Goal: Task Accomplishment & Management: Manage account settings

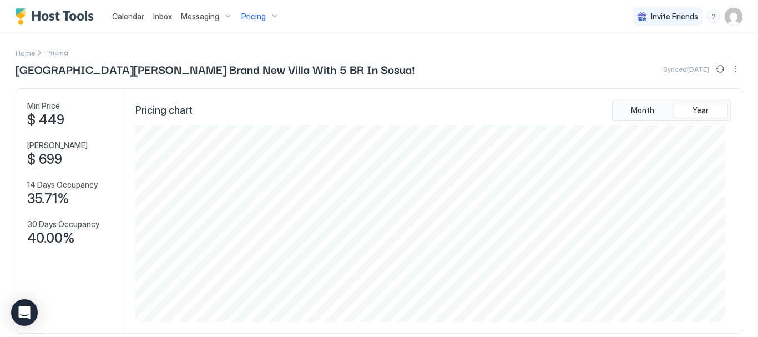
scroll to position [196, 589]
click at [273, 17] on div "Pricing" at bounding box center [260, 16] width 47 height 19
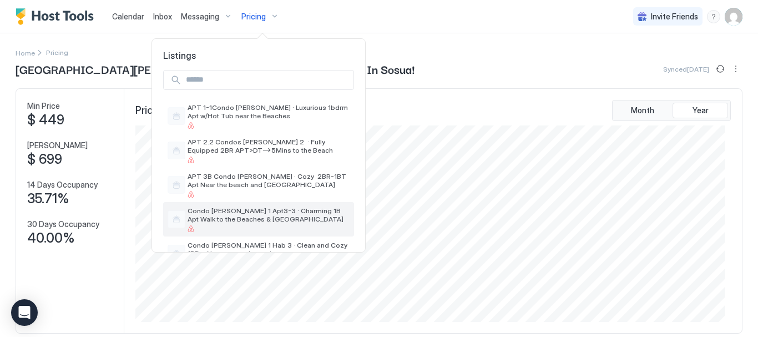
click at [248, 213] on span "Condo [PERSON_NAME] 1 Apt3-3 · Charming 1B Apt Walk to the Beaches & [GEOGRAPHI…" at bounding box center [269, 214] width 162 height 17
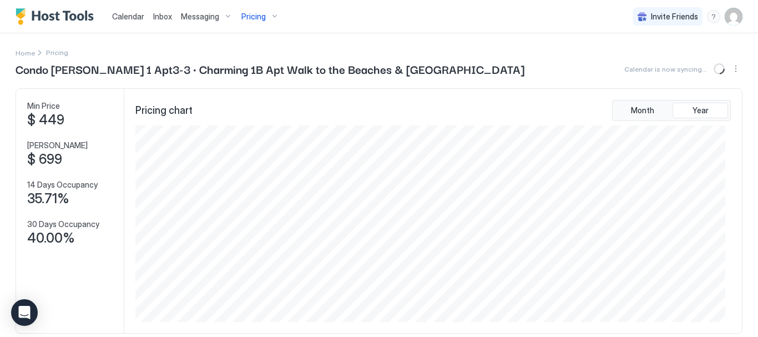
scroll to position [222, 0]
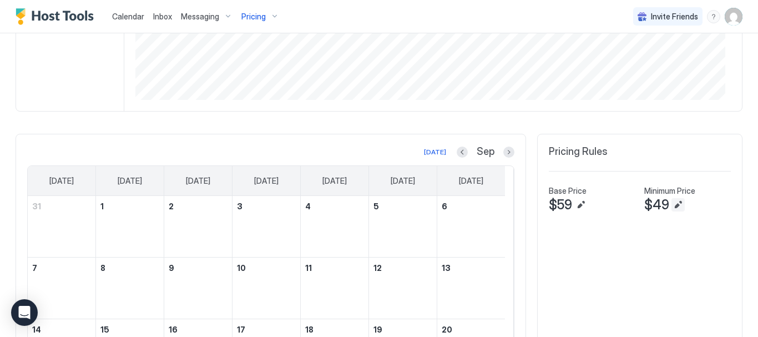
click at [671, 203] on button "Edit" at bounding box center [677, 204] width 13 height 13
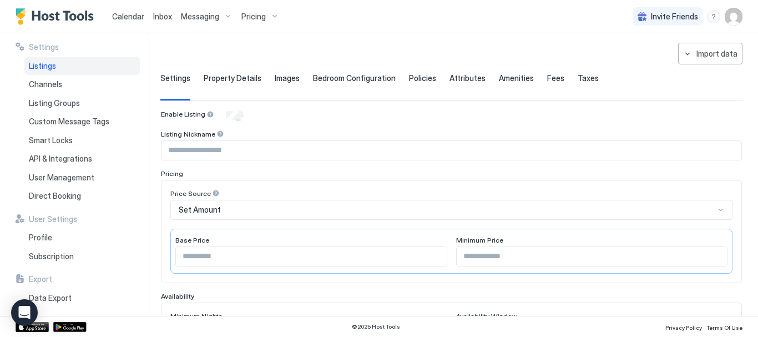
scroll to position [111, 0]
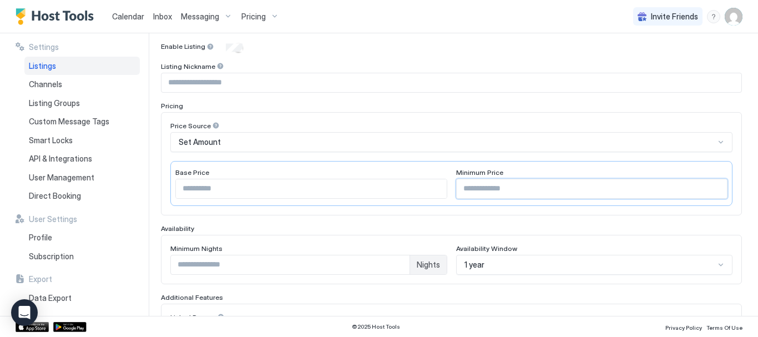
click at [484, 193] on input "**" at bounding box center [592, 188] width 271 height 19
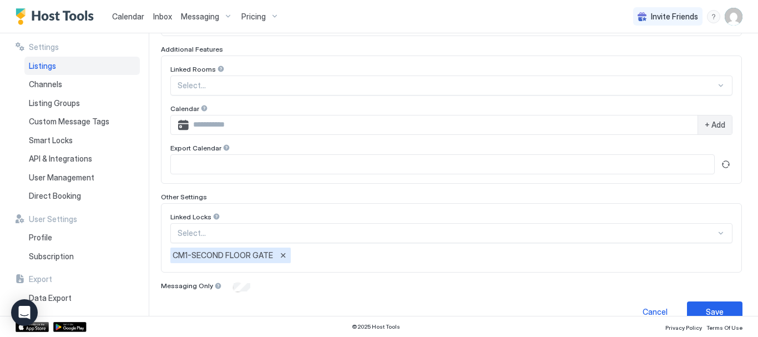
scroll to position [378, 0]
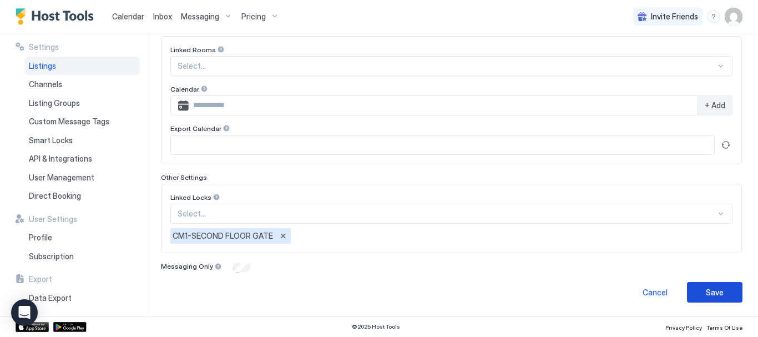
type input "**"
click at [713, 290] on div "Save" at bounding box center [715, 292] width 18 height 12
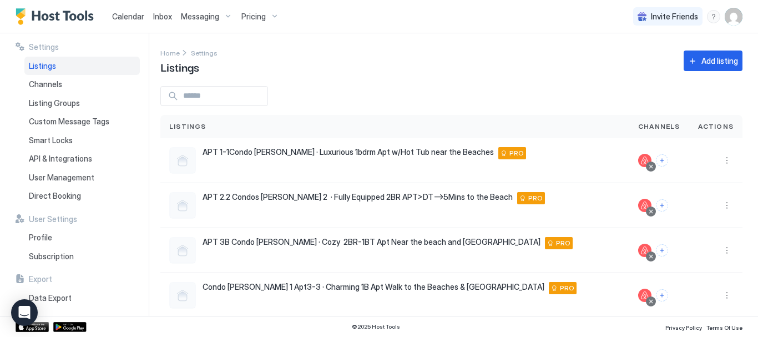
click at [272, 20] on div "Pricing" at bounding box center [260, 16] width 47 height 19
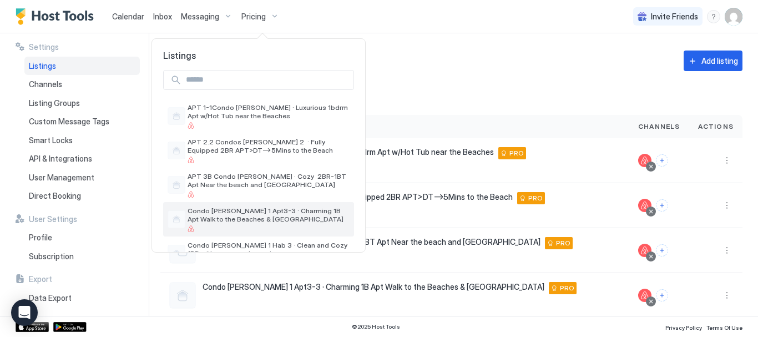
click at [255, 214] on span "Condo [PERSON_NAME] 1 Apt3-3 · Charming 1B Apt Walk to the Beaches & [GEOGRAPHI…" at bounding box center [269, 214] width 162 height 17
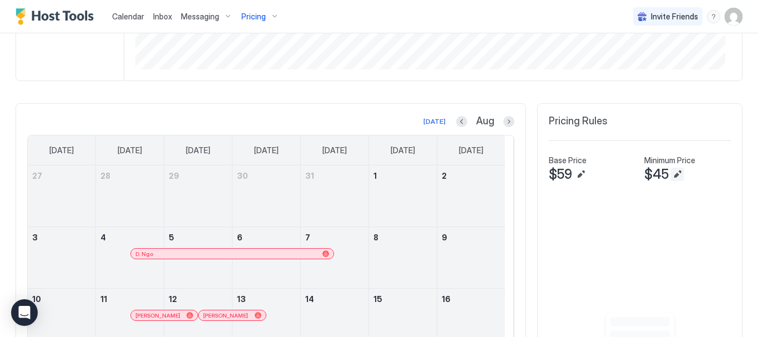
scroll to position [277, 0]
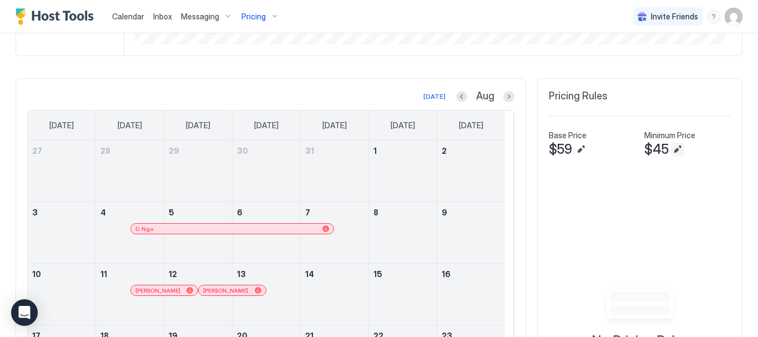
click at [674, 144] on button "Edit" at bounding box center [677, 149] width 13 height 13
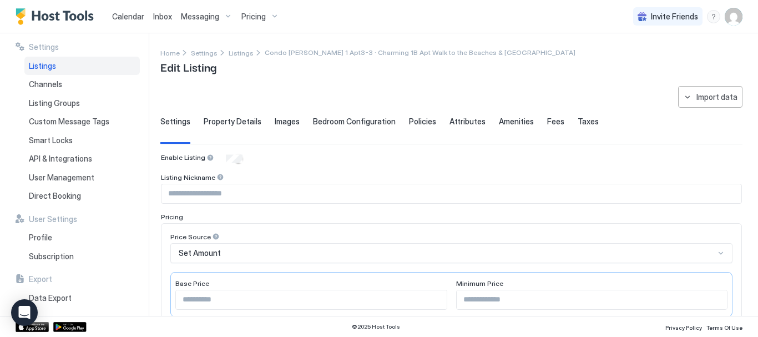
type input "**"
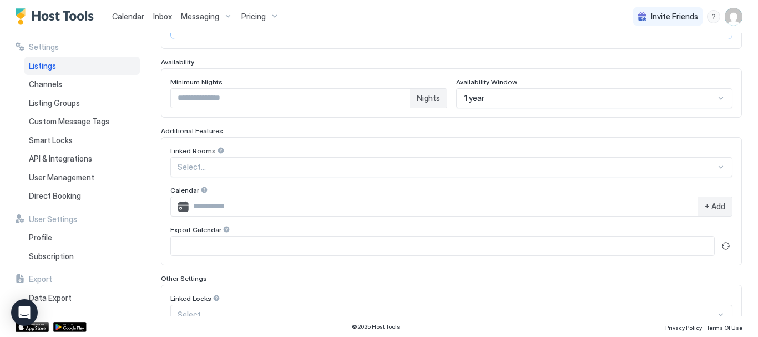
scroll to position [378, 0]
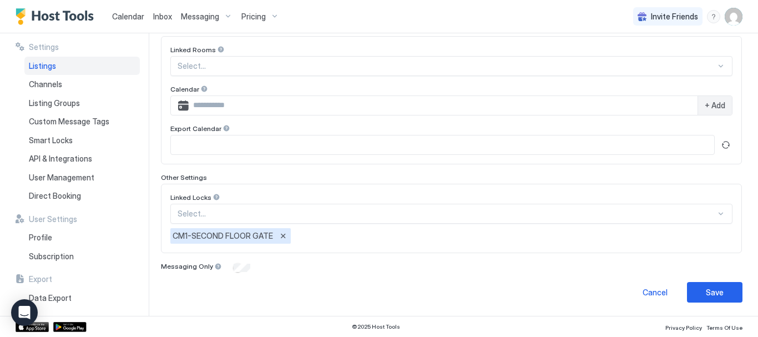
click at [361, 56] on div "Linked Locks" at bounding box center [451, 50] width 562 height 11
click at [364, 76] on div "Select..." at bounding box center [451, 66] width 562 height 20
click at [368, 235] on button "Remove" at bounding box center [370, 235] width 11 height 11
click at [716, 76] on div "Select..." at bounding box center [451, 66] width 562 height 20
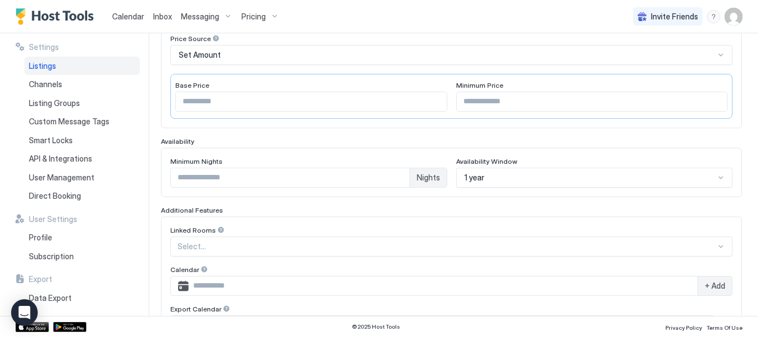
scroll to position [0, 0]
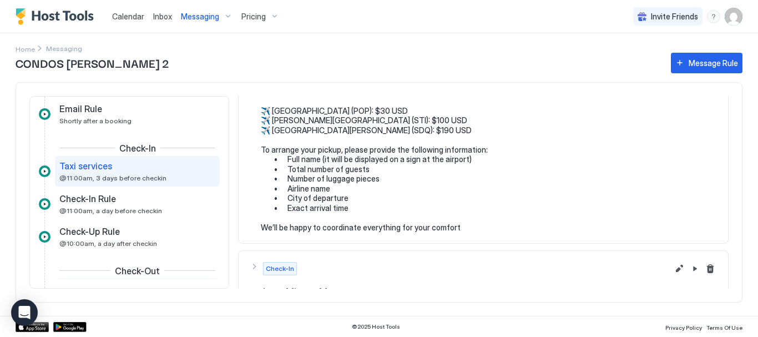
scroll to position [270, 0]
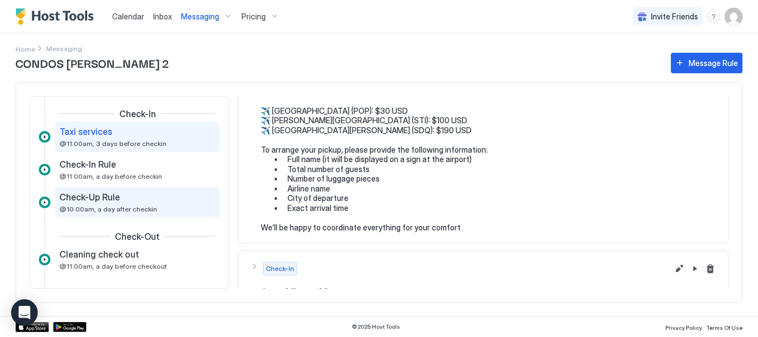
click at [110, 198] on span "Check-Up Rule" at bounding box center [89, 196] width 60 height 11
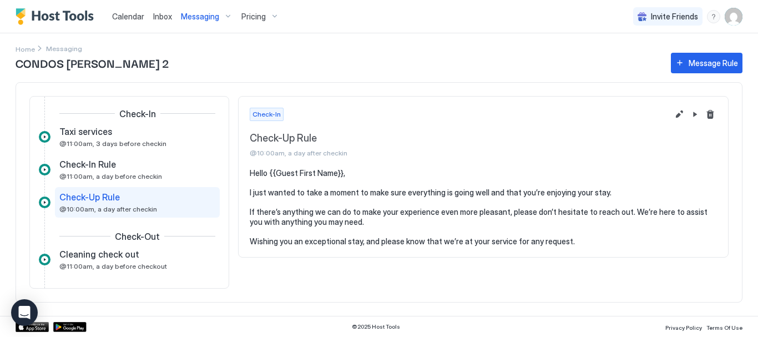
click at [126, 153] on div "Inquiry Inquiry Response Rule Shortly after an inquiry Expired Pre-Approval Boo…" at bounding box center [129, 194] width 181 height 695
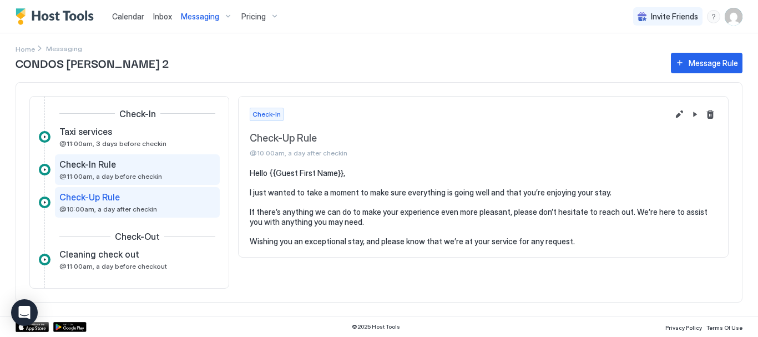
click at [123, 167] on div "Check-In Rule" at bounding box center [129, 164] width 140 height 11
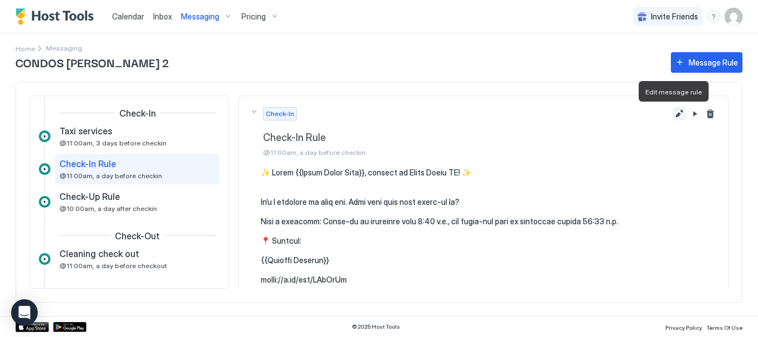
click at [672, 112] on button "Edit message rule" at bounding box center [678, 113] width 13 height 13
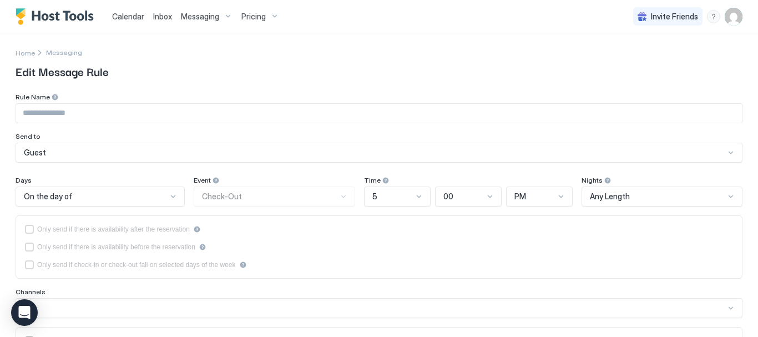
type input "**********"
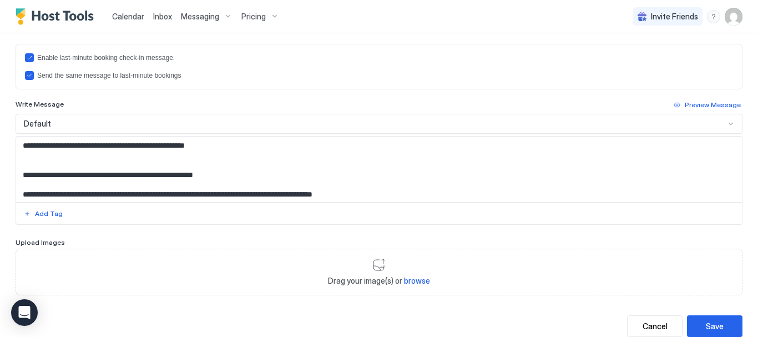
scroll to position [399, 0]
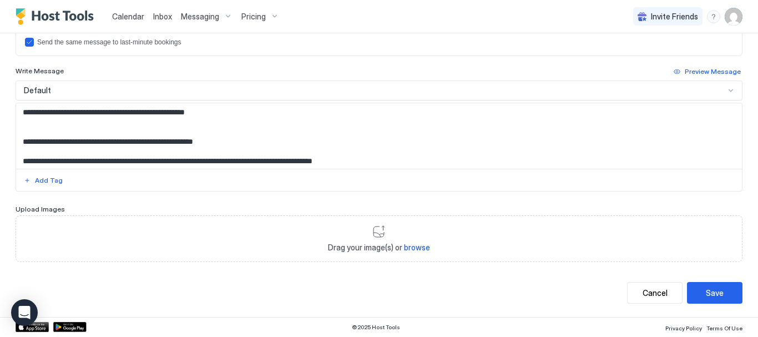
click at [291, 145] on textarea "Input Field" at bounding box center [374, 135] width 717 height 65
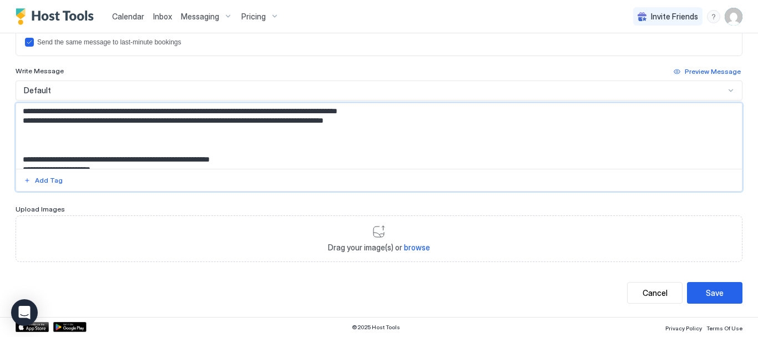
scroll to position [555, 0]
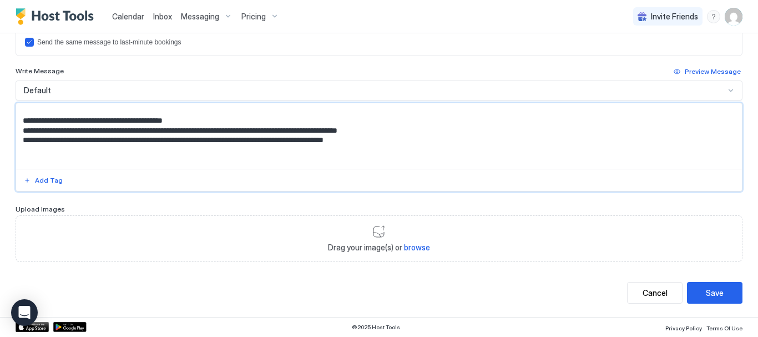
click at [72, 127] on textarea "Input Field" at bounding box center [374, 135] width 717 height 65
click at [74, 131] on textarea "Input Field" at bounding box center [374, 135] width 717 height 65
type textarea "**********"
click at [721, 288] on button "Save" at bounding box center [714, 293] width 55 height 22
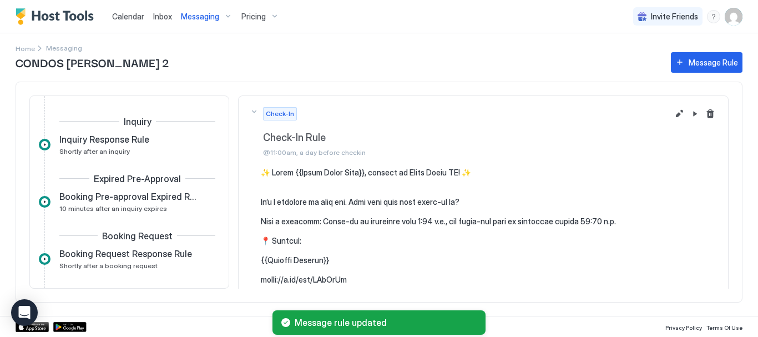
scroll to position [247, 0]
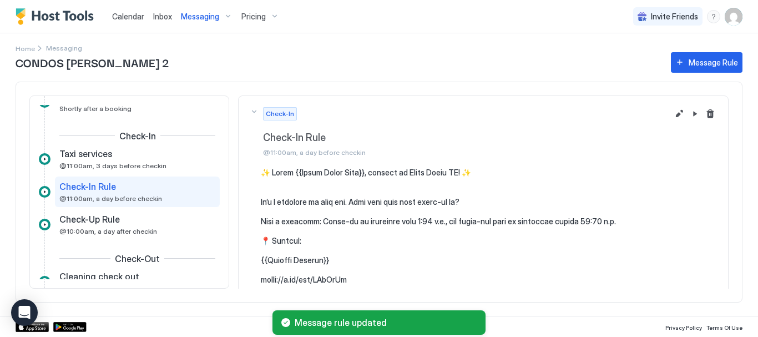
click at [227, 13] on div "Messaging" at bounding box center [206, 16] width 60 height 19
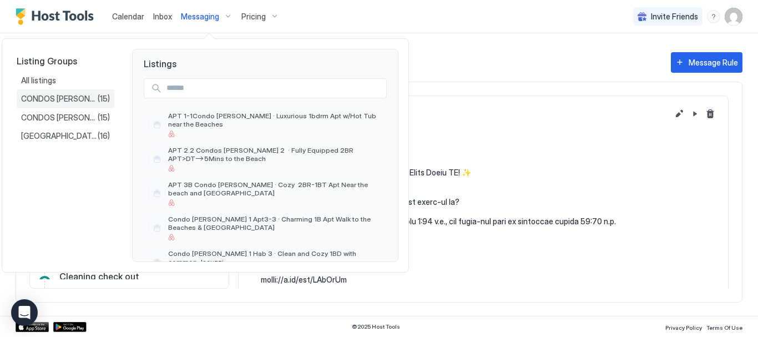
click at [75, 98] on span "CONDOS MARIE 1" at bounding box center [59, 99] width 77 height 10
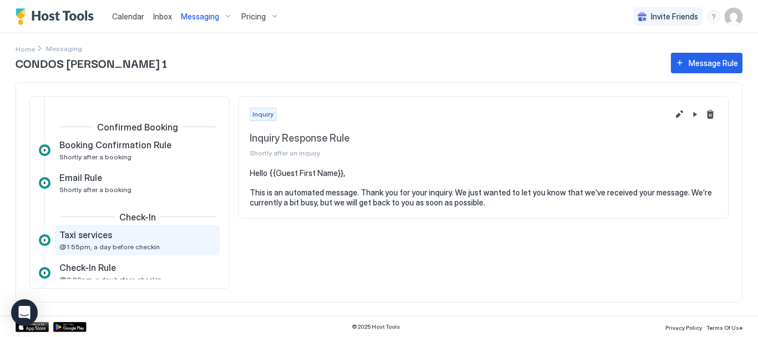
scroll to position [111, 0]
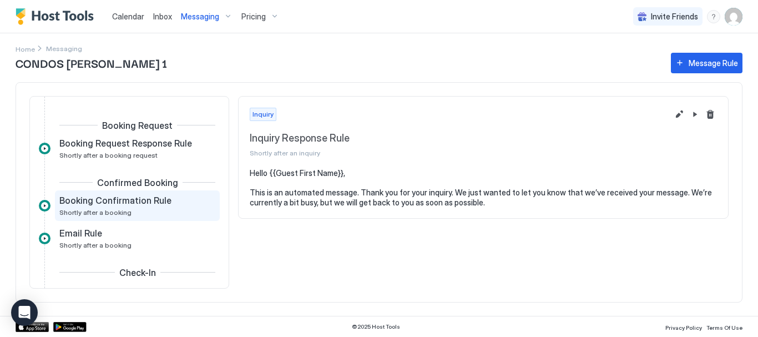
click at [124, 199] on span "Booking Confirmation Rule" at bounding box center [115, 200] width 112 height 11
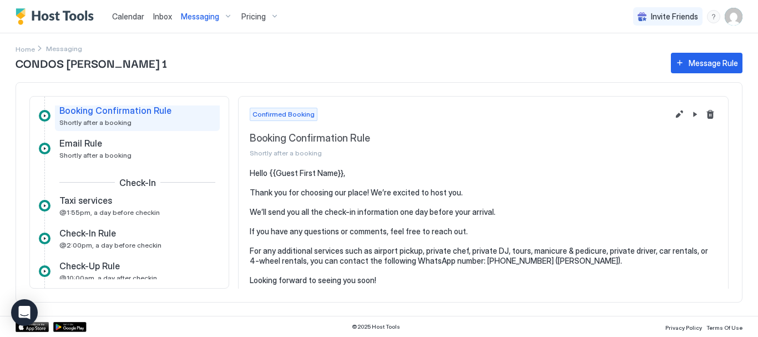
scroll to position [222, 0]
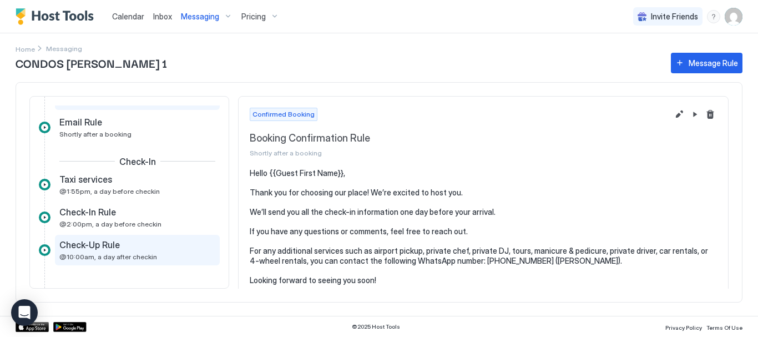
click at [107, 252] on span "@10:00am, a day after checkin" at bounding box center [108, 256] width 98 height 8
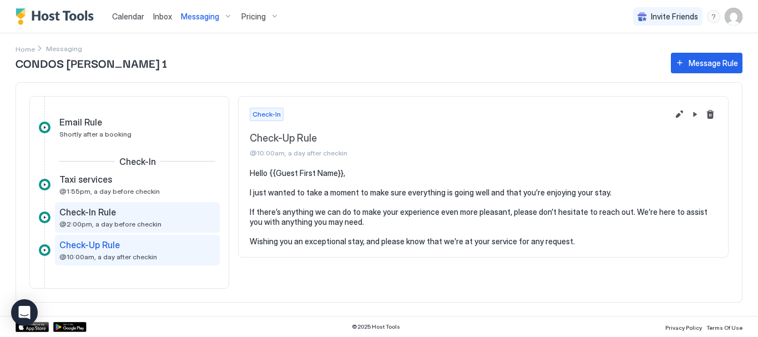
click at [116, 222] on span "@2:00pm, a day before checkin" at bounding box center [110, 224] width 102 height 8
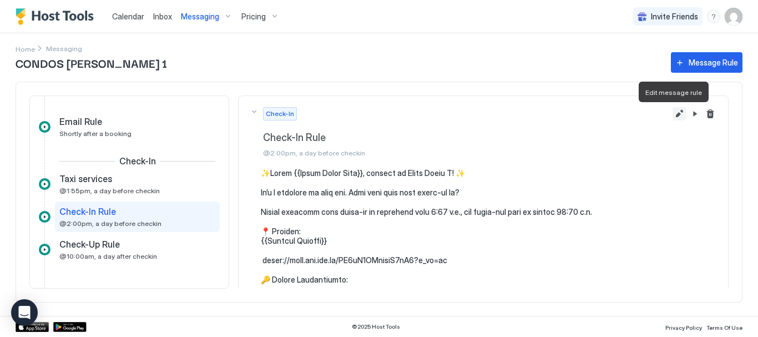
click at [673, 113] on button "Edit message rule" at bounding box center [678, 113] width 13 height 13
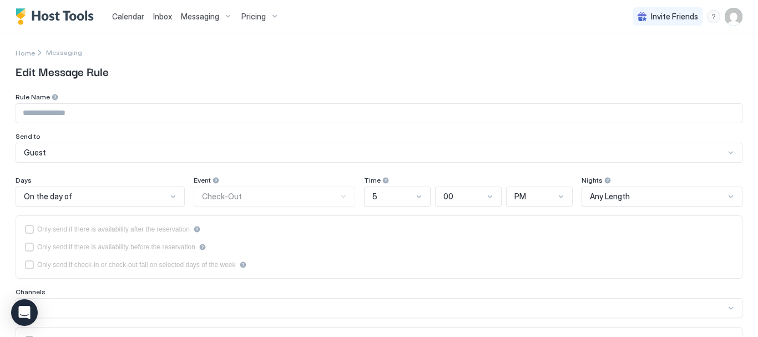
type input "**********"
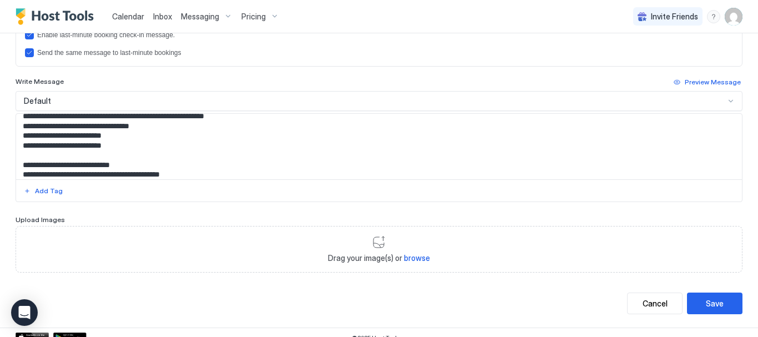
scroll to position [499, 0]
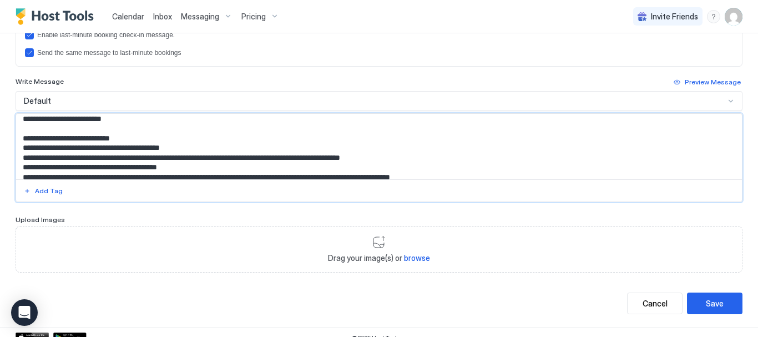
click at [45, 152] on textarea "Input Field" at bounding box center [374, 146] width 717 height 65
click at [706, 301] on div "Save" at bounding box center [715, 303] width 18 height 12
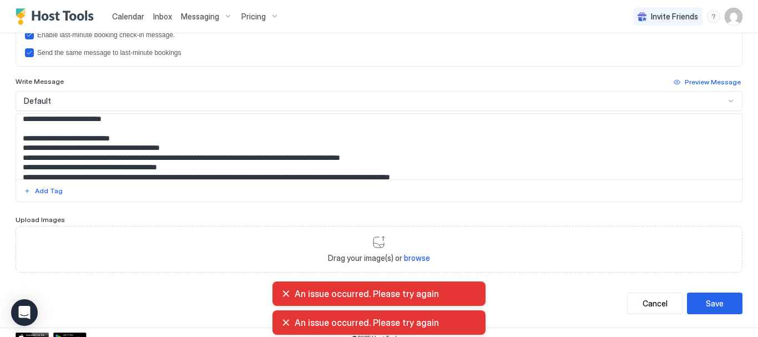
type textarea "**********"
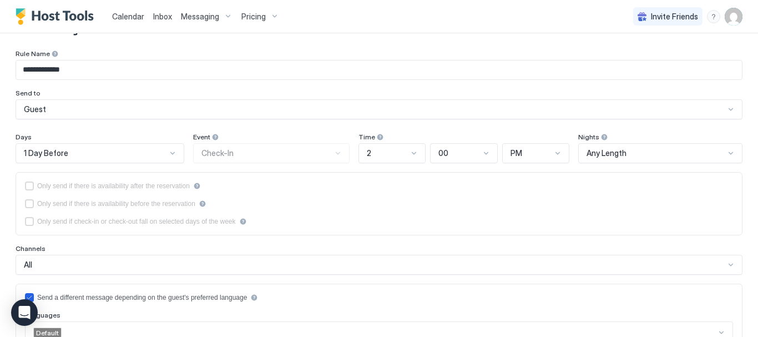
scroll to position [55, 0]
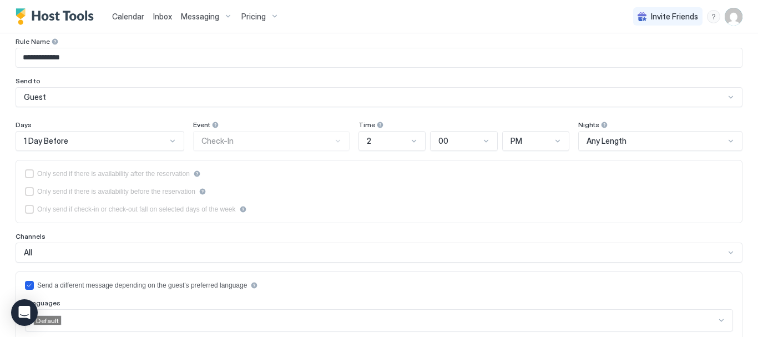
click at [274, 13] on div "Pricing" at bounding box center [260, 16] width 47 height 19
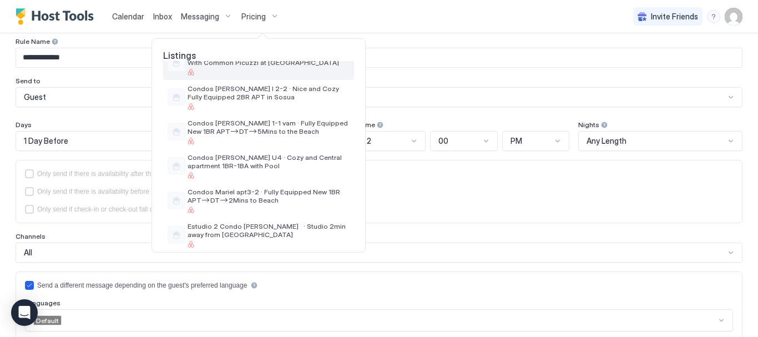
scroll to position [333, 0]
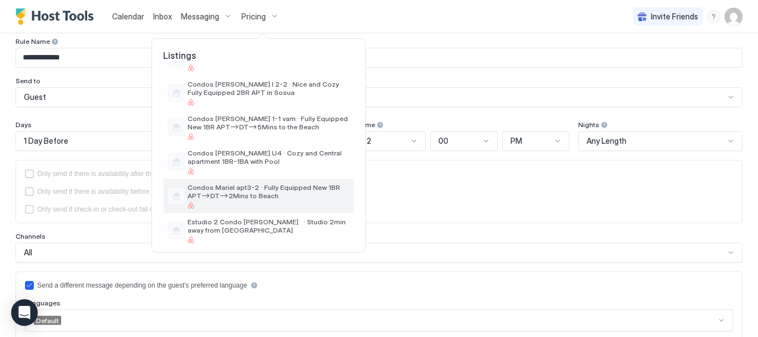
click at [278, 192] on span "Condos MarieI apt3-2 · Fully Equipped New 1BR APT–>DT–>2Mins to Beach" at bounding box center [269, 191] width 162 height 17
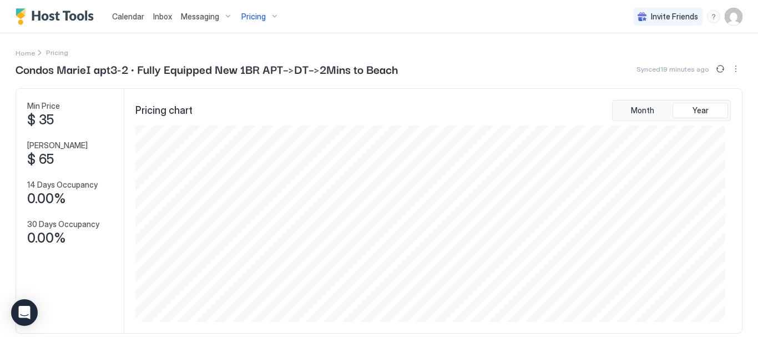
click at [69, 21] on img "Host Tools Logo" at bounding box center [57, 16] width 83 height 17
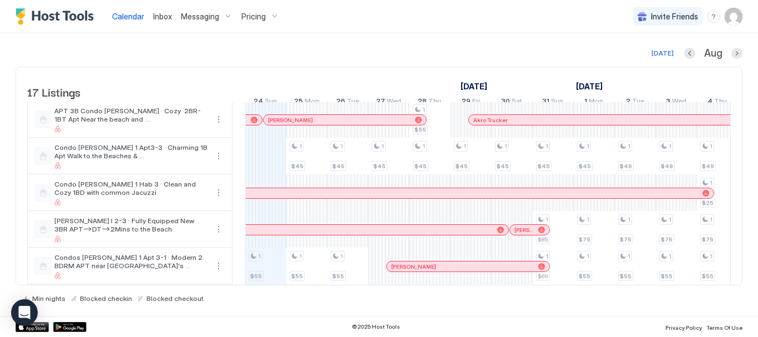
scroll to position [111, 0]
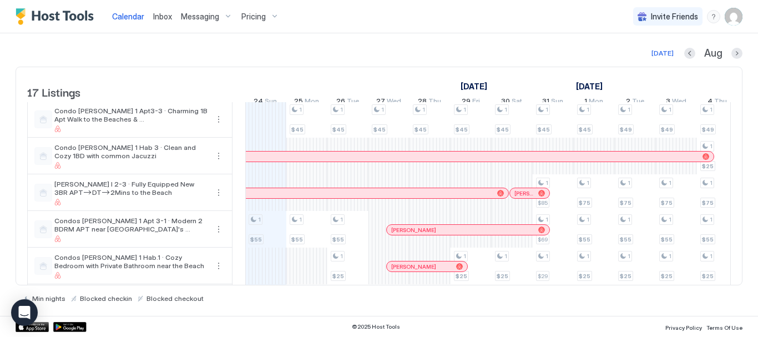
click at [737, 21] on img "User profile" at bounding box center [734, 17] width 18 height 18
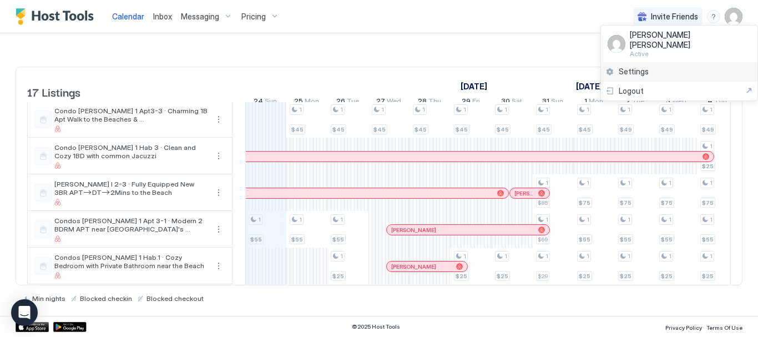
click at [634, 67] on span "Settings" at bounding box center [634, 72] width 30 height 10
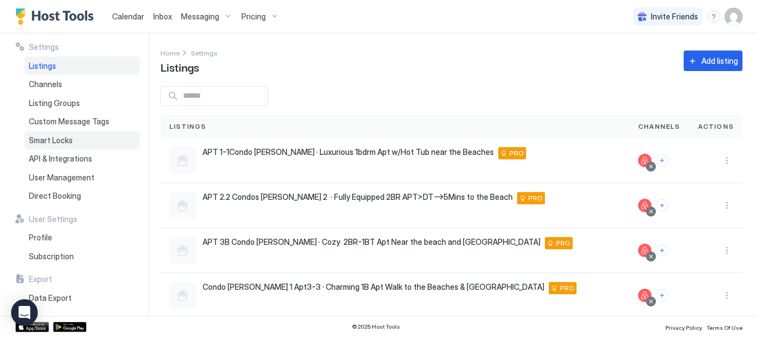
click at [60, 139] on span "Smart Locks" at bounding box center [51, 140] width 44 height 10
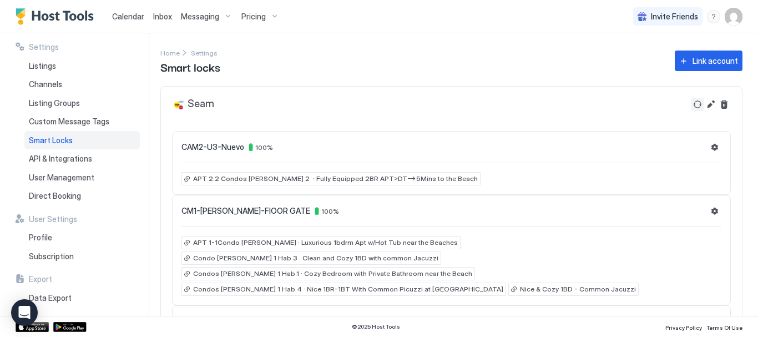
click at [691, 103] on button "Refresh" at bounding box center [697, 104] width 13 height 13
click at [709, 152] on button "Settings" at bounding box center [714, 146] width 13 height 13
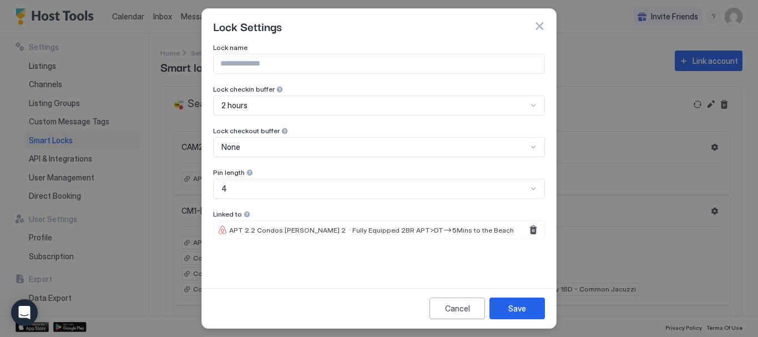
click at [543, 26] on button "button" at bounding box center [539, 26] width 11 height 11
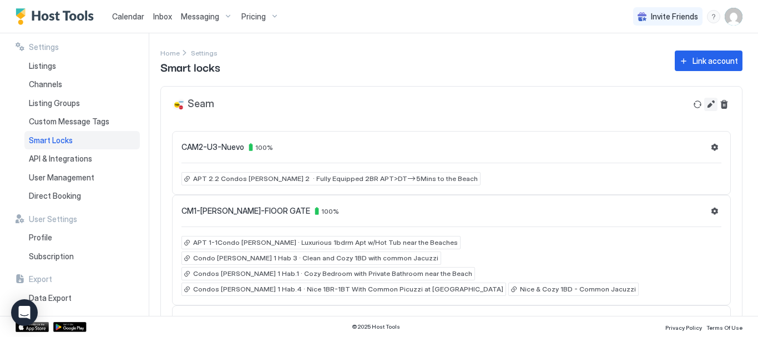
click at [705, 104] on button "Edit" at bounding box center [710, 104] width 13 height 13
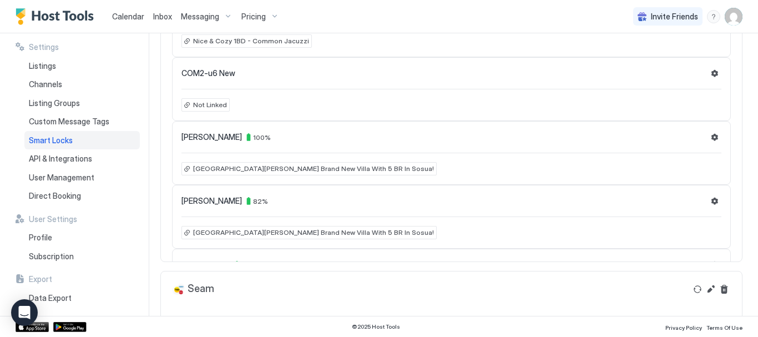
scroll to position [1310, 0]
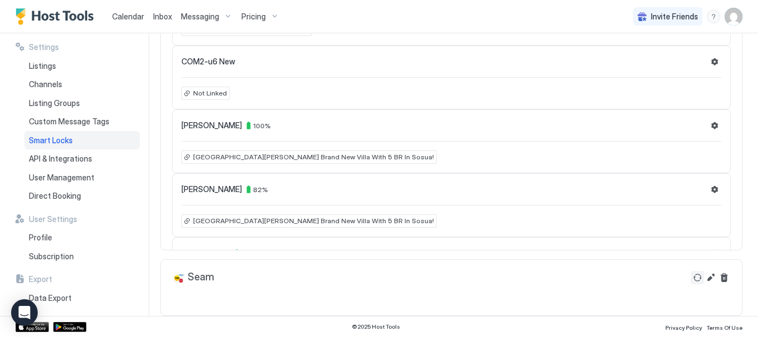
click at [691, 275] on button "Refresh" at bounding box center [697, 277] width 13 height 13
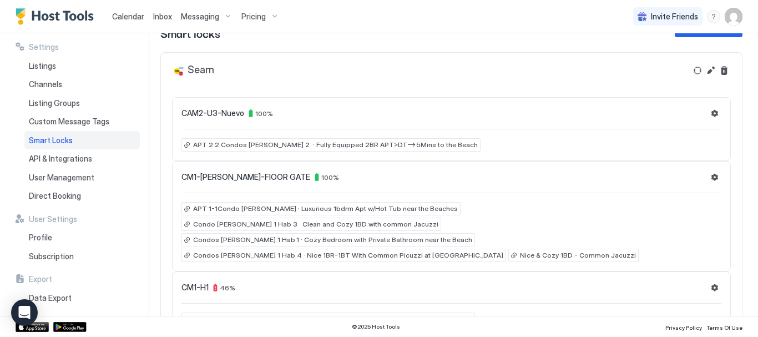
scroll to position [0, 0]
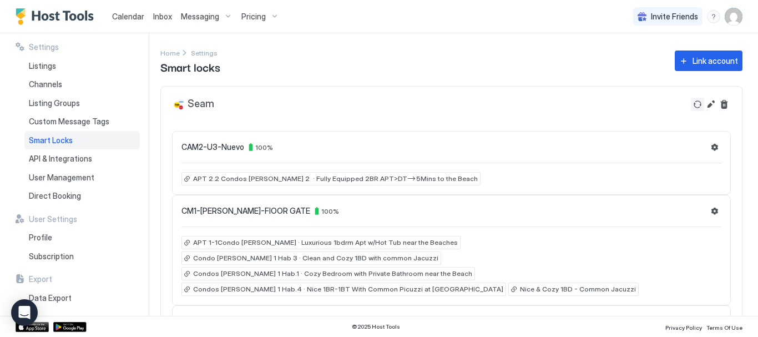
click at [691, 104] on button "Refresh" at bounding box center [697, 104] width 13 height 13
click at [691, 108] on button "Refresh" at bounding box center [697, 104] width 13 height 13
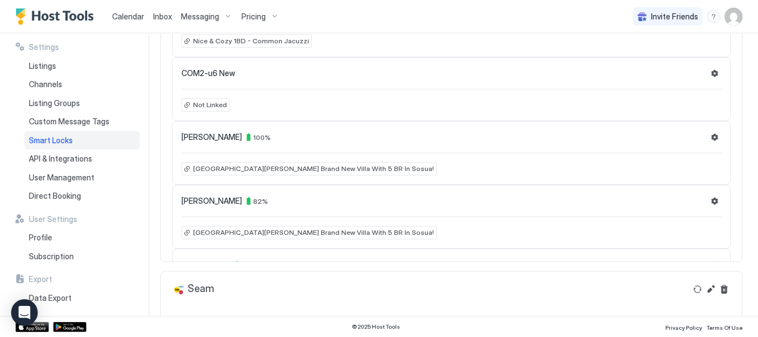
scroll to position [1310, 0]
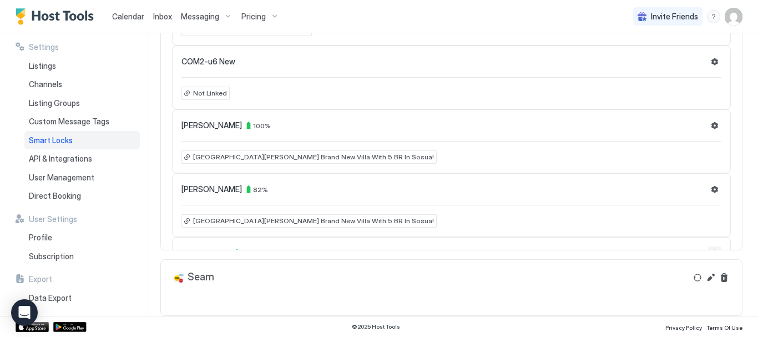
click at [708, 246] on button "Settings" at bounding box center [714, 252] width 13 height 13
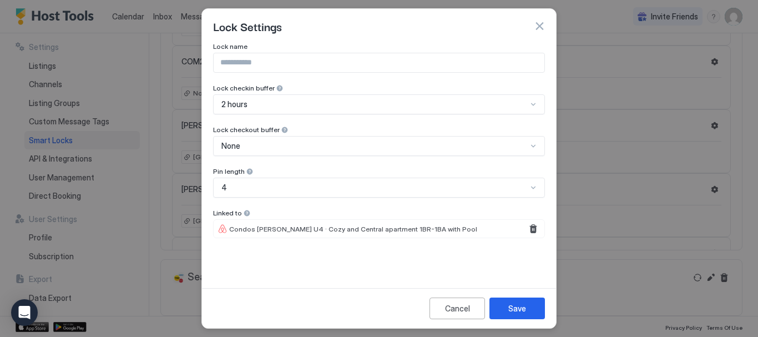
scroll to position [0, 0]
click at [252, 252] on div "Lock name Lock checkin buffer 2 hours Lock checkout buffer None Pin length 4 Li…" at bounding box center [379, 163] width 332 height 240
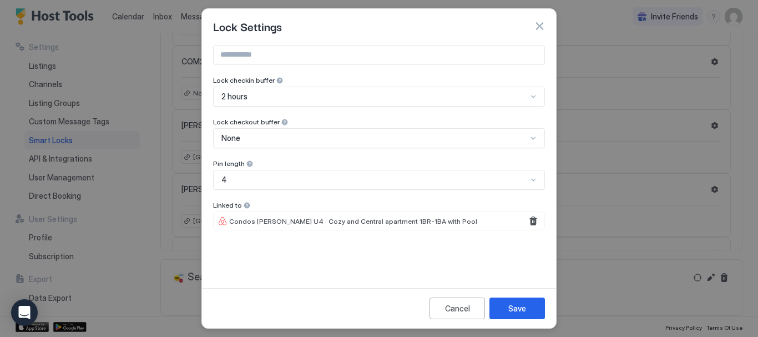
scroll to position [11, 0]
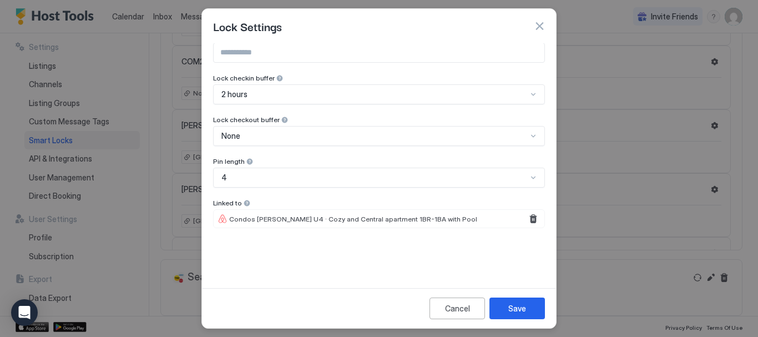
click at [281, 247] on div "Lock name Lock checkin buffer 2 hours Lock checkout buffer None Pin length 4 Li…" at bounding box center [379, 152] width 332 height 240
click at [448, 220] on div "Condos [PERSON_NAME] U4 · Cozy and Central apartment 1BR-1BA with Pool" at bounding box center [379, 218] width 332 height 19
click at [276, 82] on div at bounding box center [280, 78] width 8 height 8
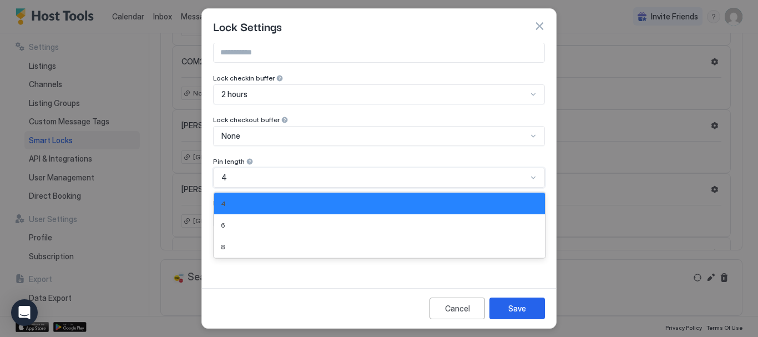
click at [388, 181] on div "4" at bounding box center [374, 178] width 306 height 10
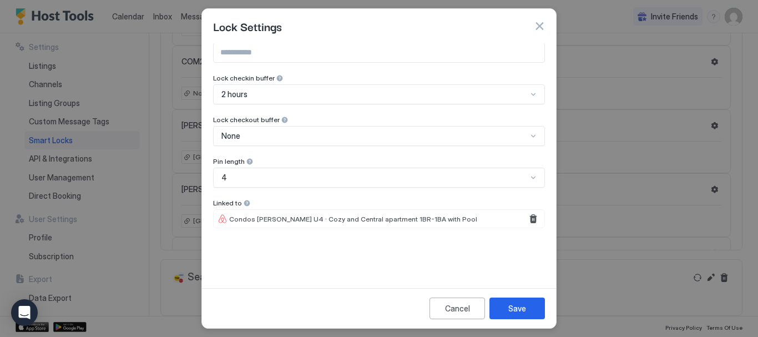
click at [315, 289] on div "Cancel Save" at bounding box center [379, 308] width 354 height 40
click at [537, 24] on button "button" at bounding box center [539, 26] width 11 height 11
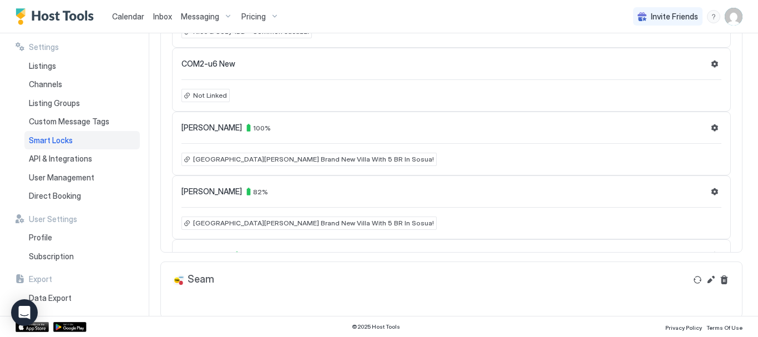
scroll to position [1310, 0]
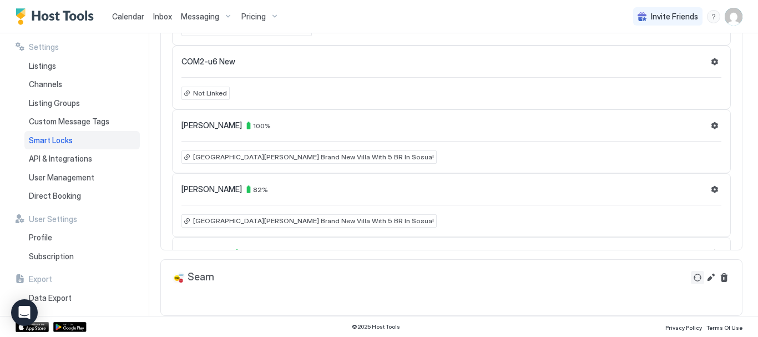
click at [691, 277] on button "Refresh" at bounding box center [697, 277] width 13 height 13
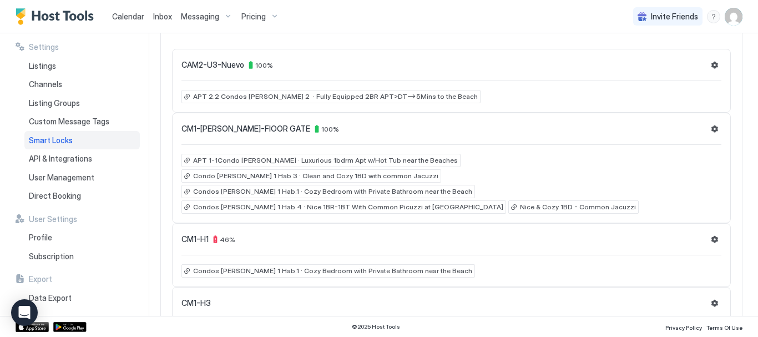
scroll to position [0, 0]
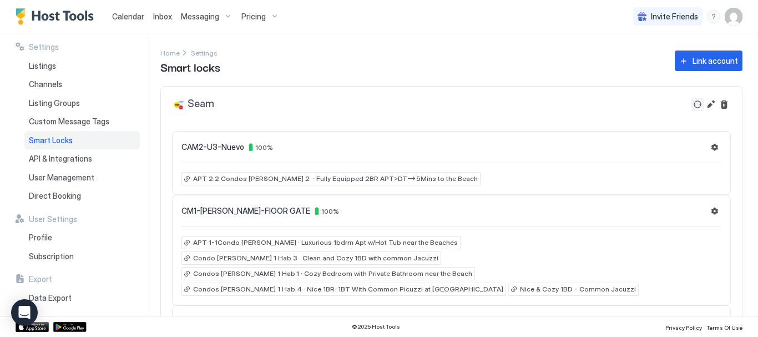
click at [691, 108] on button "Refresh" at bounding box center [697, 104] width 13 height 13
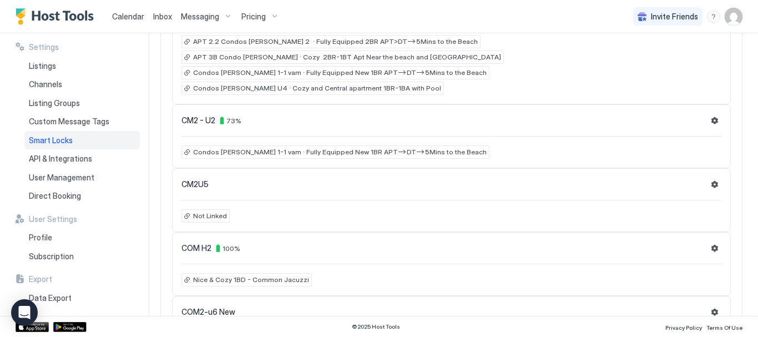
scroll to position [1199, 0]
